Goal: Navigation & Orientation: Find specific page/section

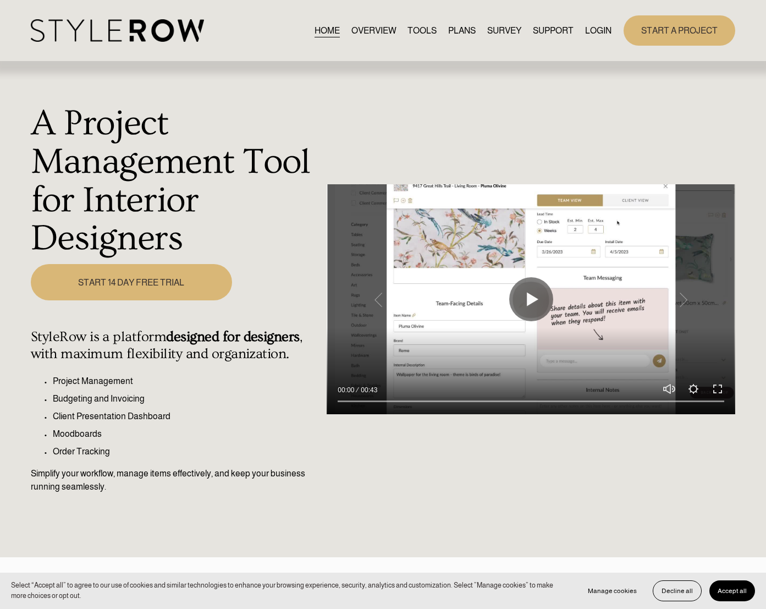
click at [603, 21] on div "HOME OVERVIEW TOOLS PLANS SURVEY SUPPORT QUESTIONS" at bounding box center [321, 30] width 581 height 23
click at [605, 28] on link "LOGIN" at bounding box center [598, 30] width 26 height 15
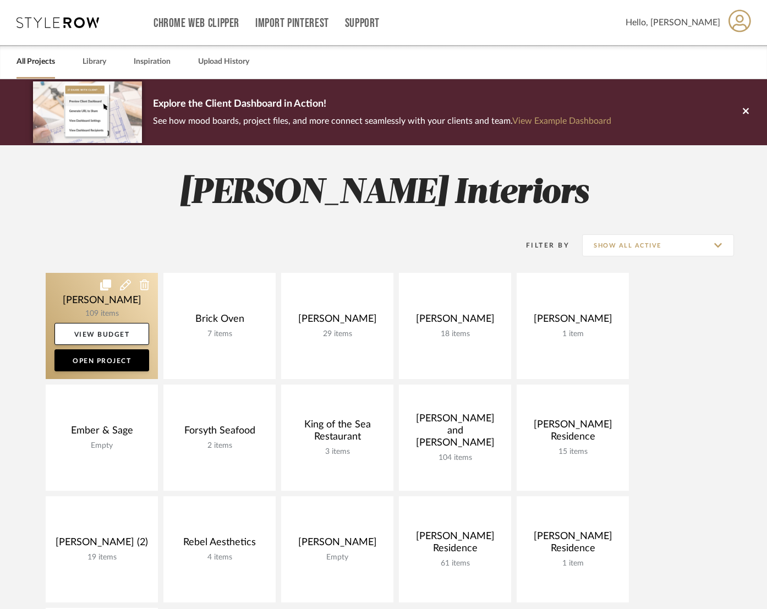
click at [85, 317] on link at bounding box center [102, 326] width 112 height 106
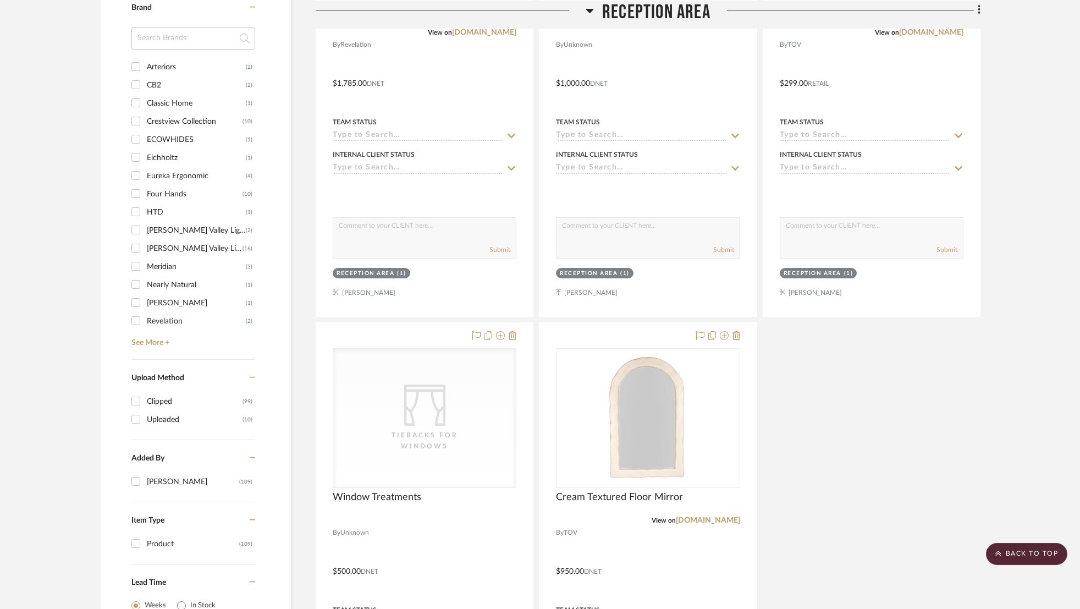
scroll to position [1069, 0]
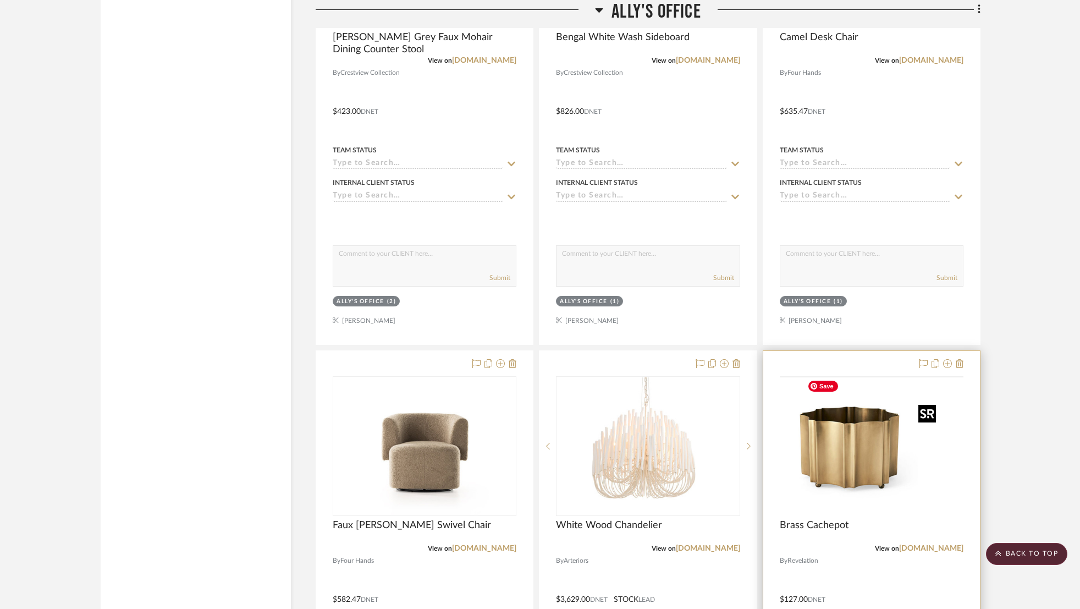
scroll to position [2116, 0]
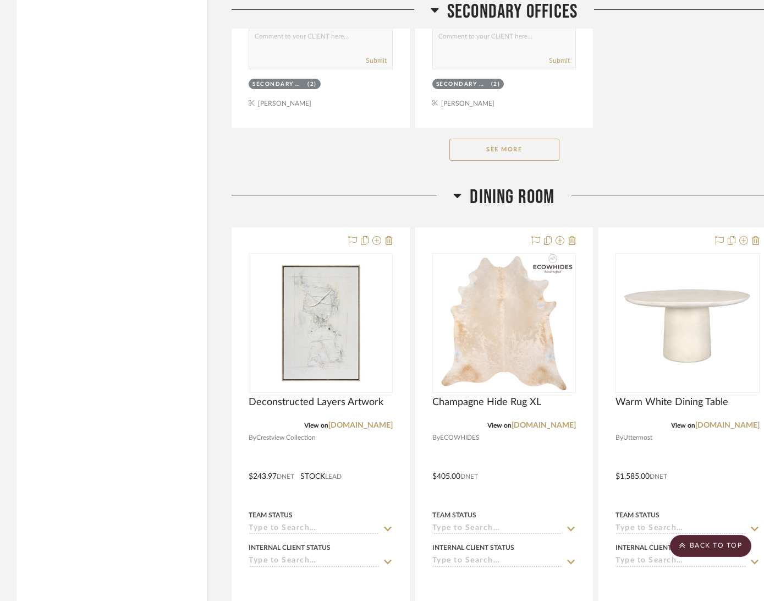
scroll to position [6928, 0]
